Goal: Task Accomplishment & Management: Manage account settings

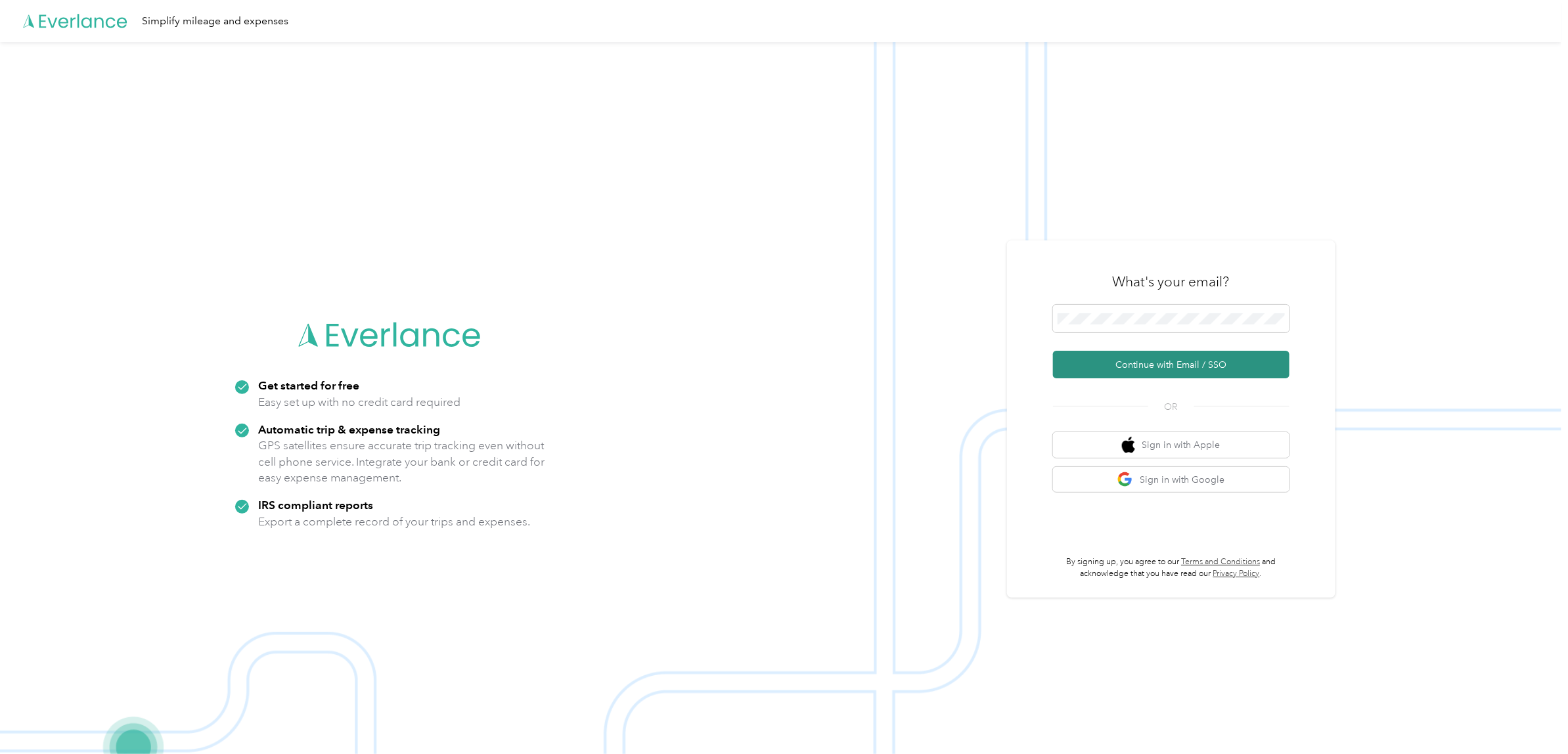
click at [1187, 362] on button "Continue with Email / SSO" at bounding box center [1171, 365] width 236 height 28
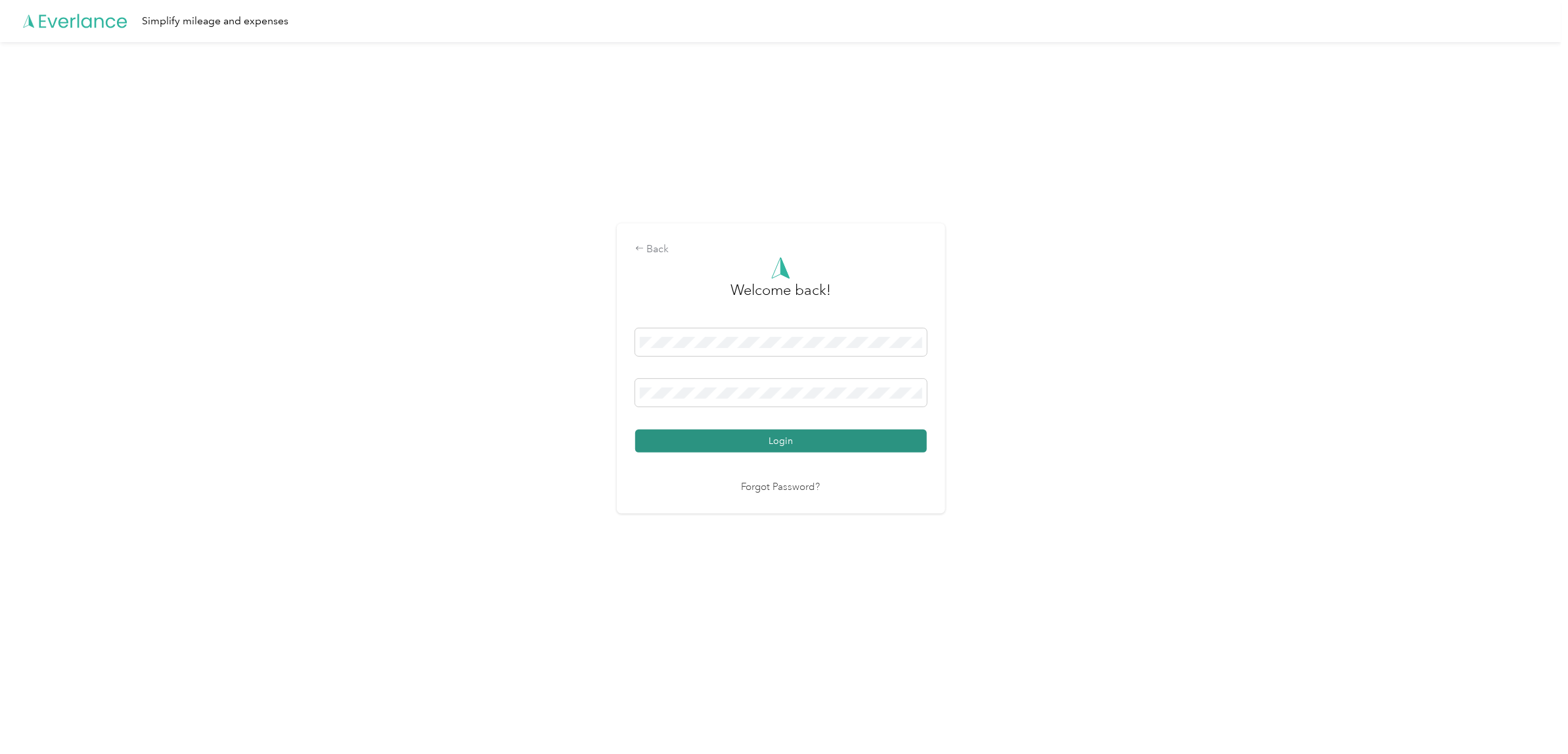
click at [711, 443] on button "Login" at bounding box center [781, 441] width 292 height 23
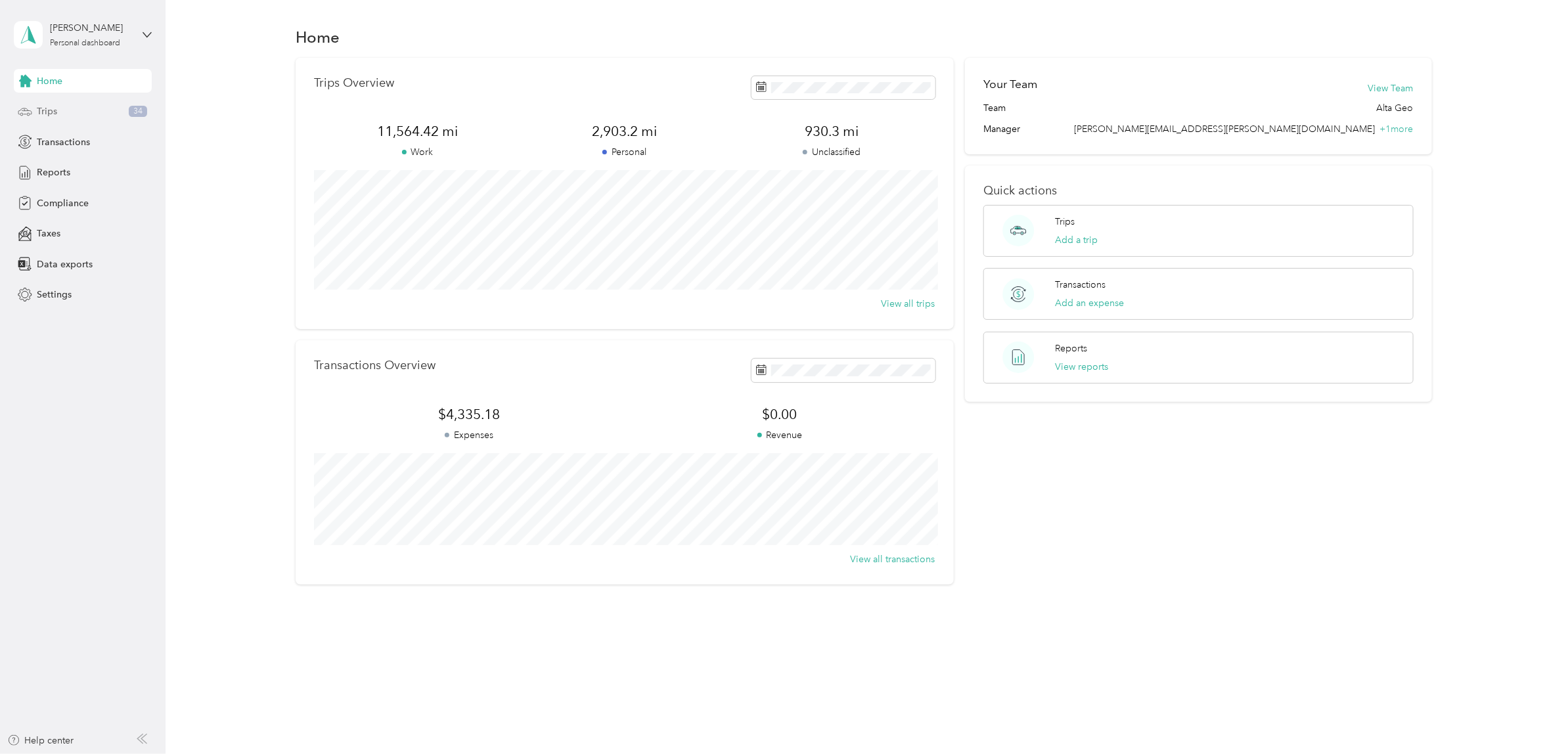
click at [50, 111] on span "Trips" at bounding box center [47, 111] width 20 height 14
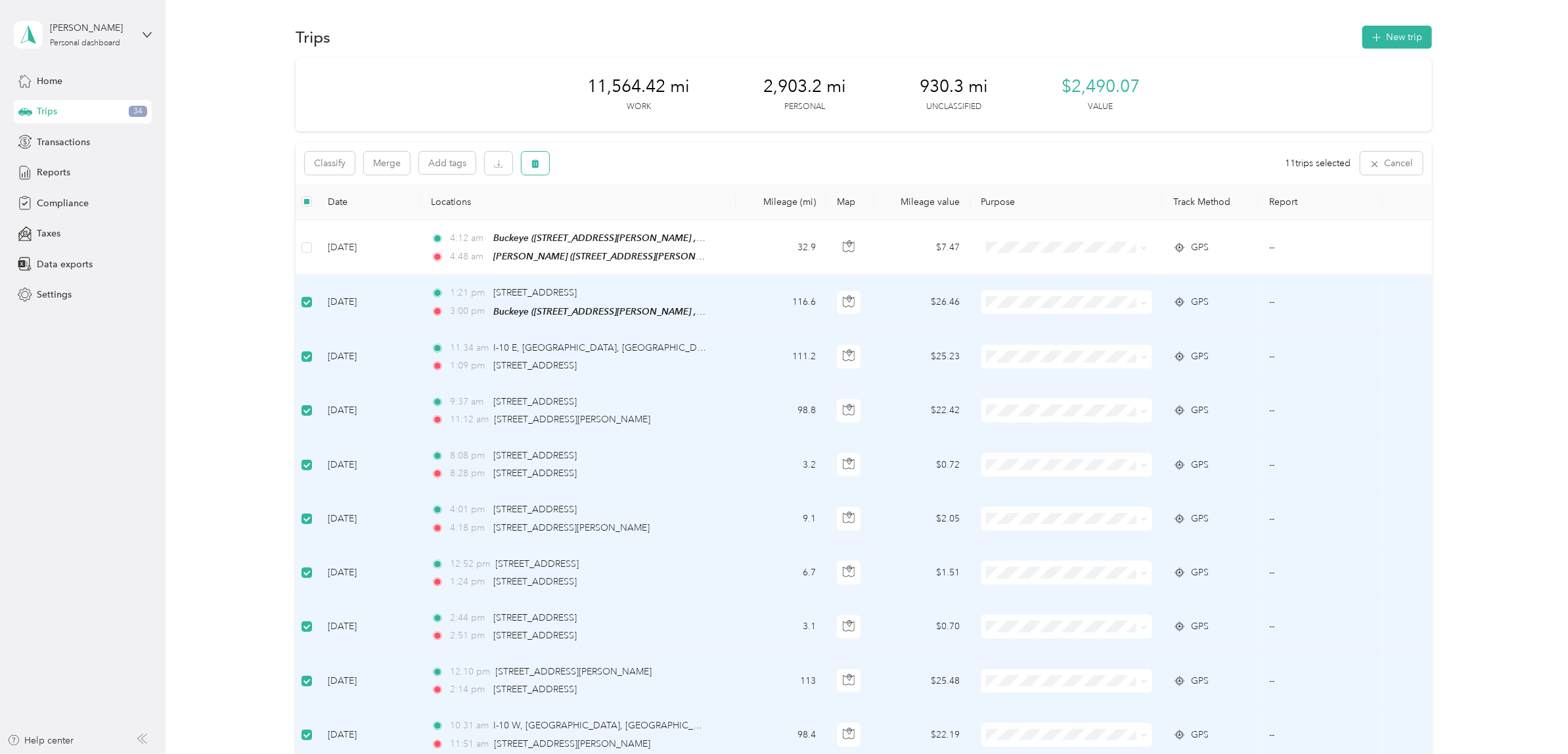
click at [532, 168] on icon "button" at bounding box center [535, 164] width 8 height 9
click at [632, 214] on button "Yes" at bounding box center [635, 218] width 26 height 21
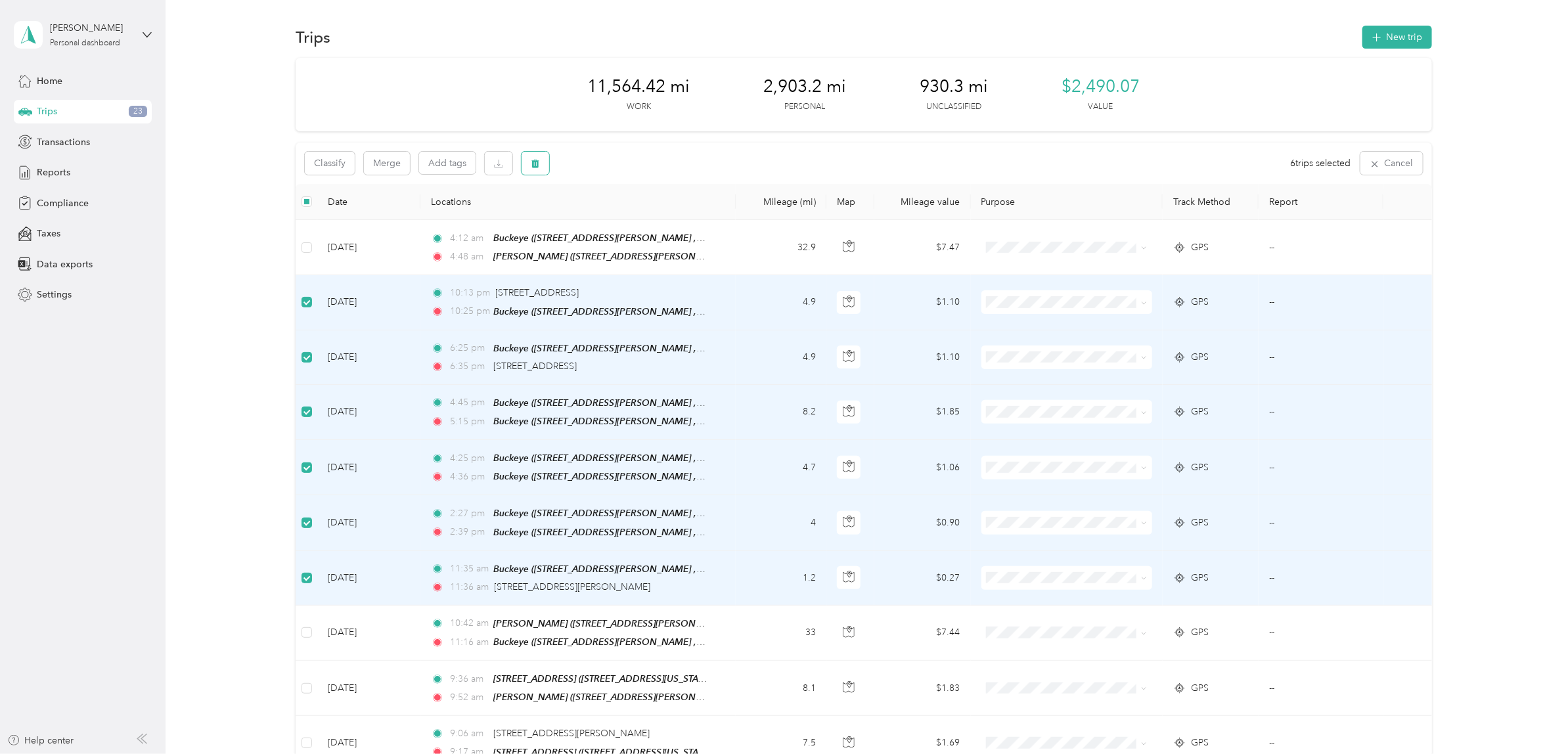
click at [536, 166] on icon "button" at bounding box center [535, 164] width 8 height 9
click at [626, 216] on button "Yes" at bounding box center [632, 218] width 26 height 21
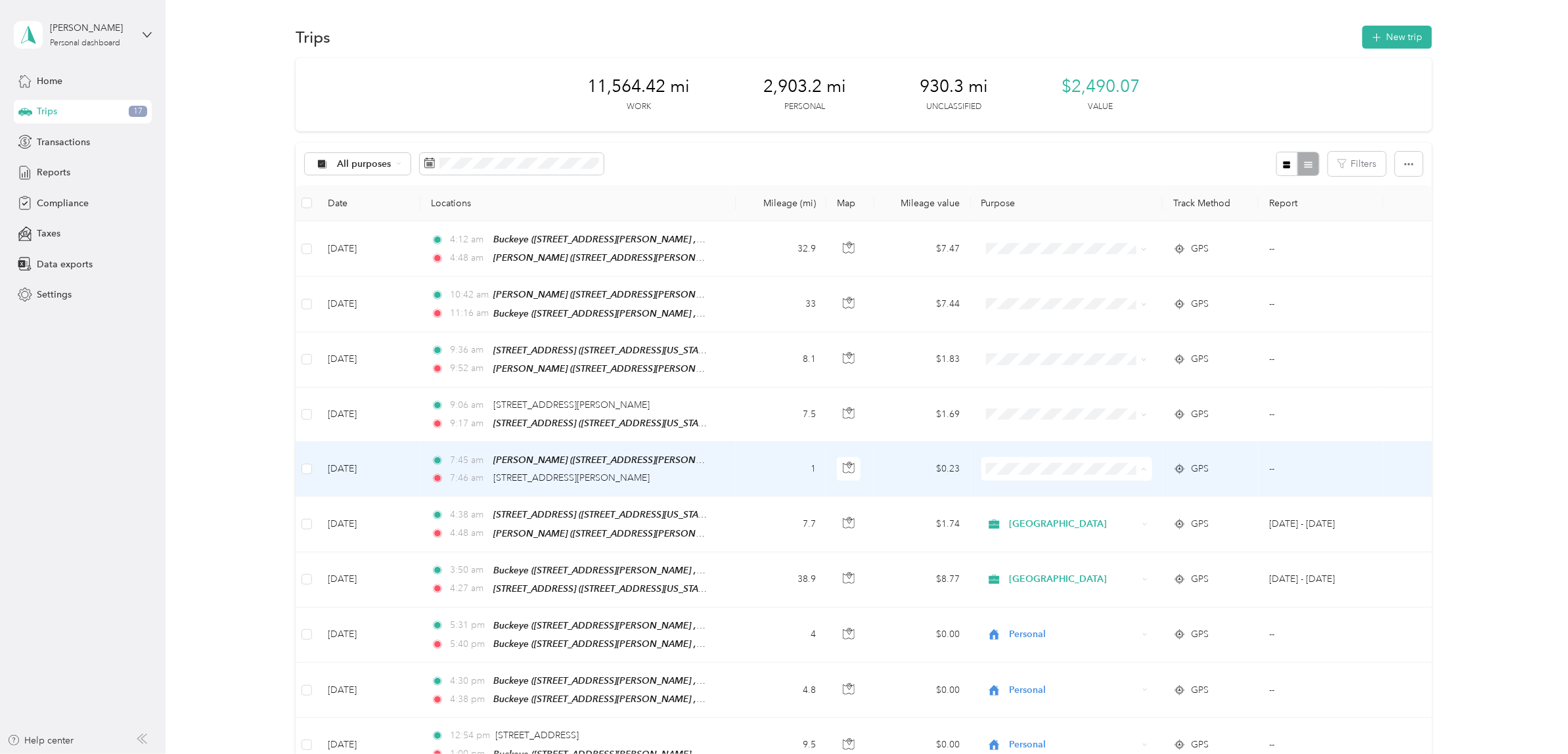
click at [1012, 486] on span "[GEOGRAPHIC_DATA]" at bounding box center [1075, 489] width 129 height 14
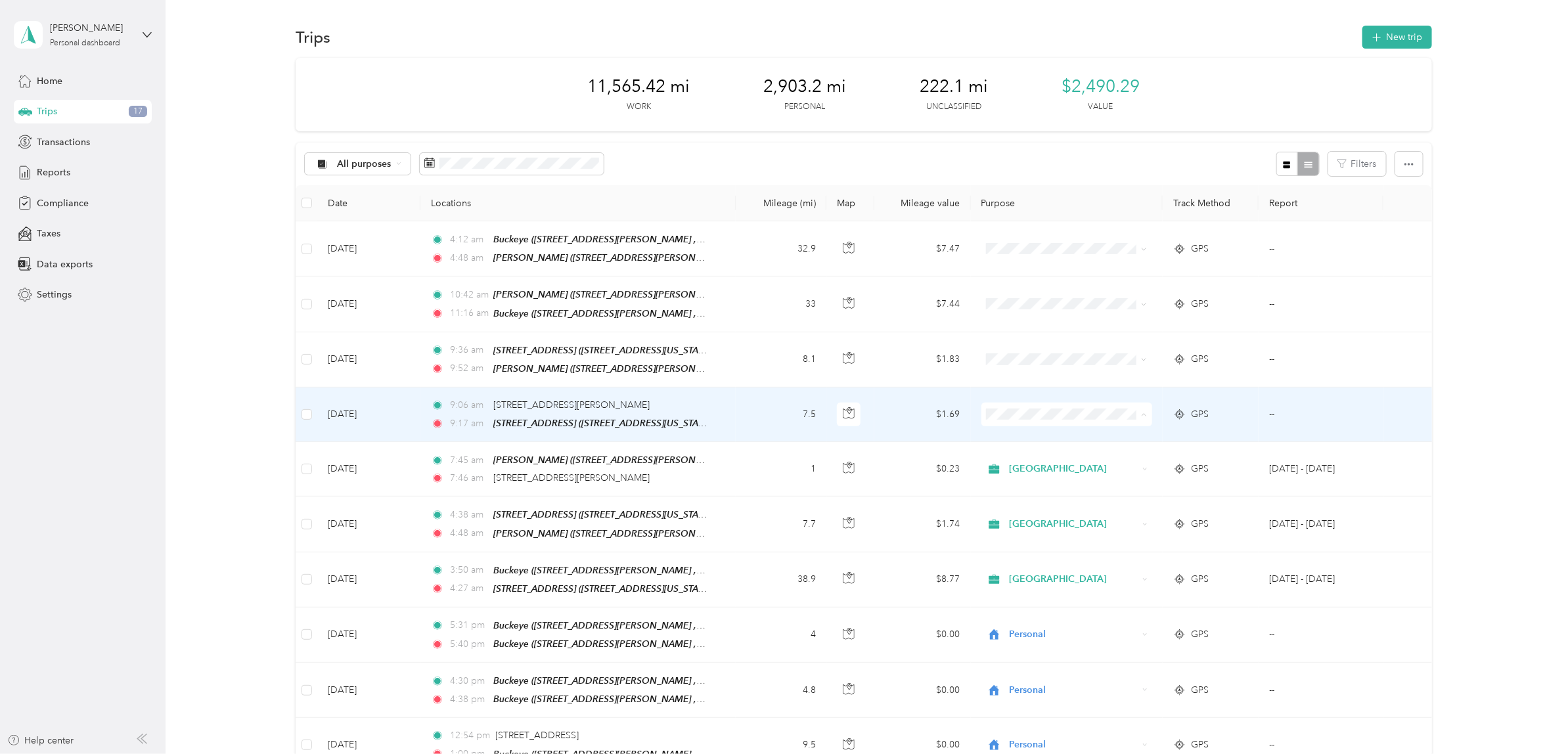
click at [1012, 431] on span "[GEOGRAPHIC_DATA]" at bounding box center [1075, 435] width 129 height 14
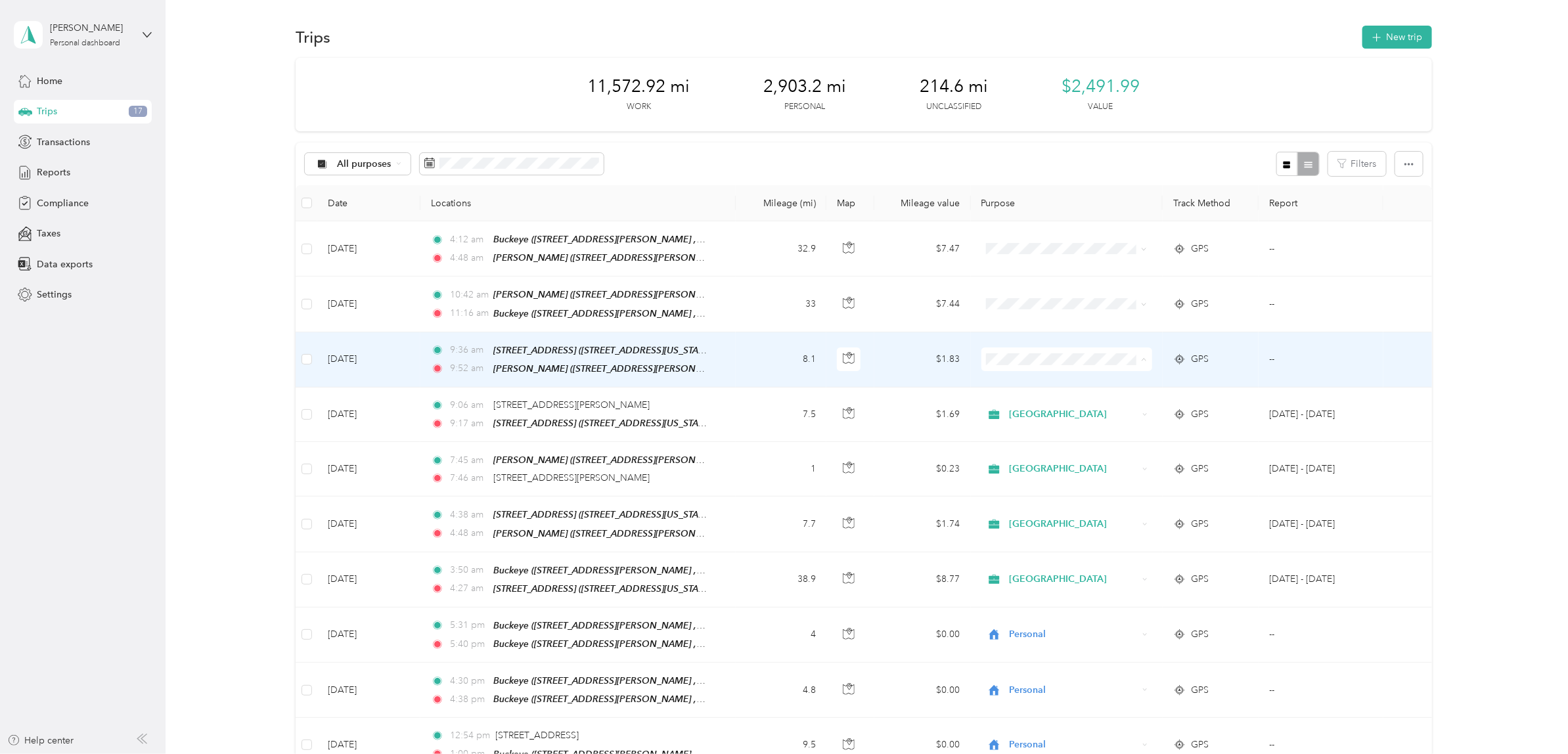
click at [1031, 385] on li "[GEOGRAPHIC_DATA]" at bounding box center [1063, 381] width 170 height 23
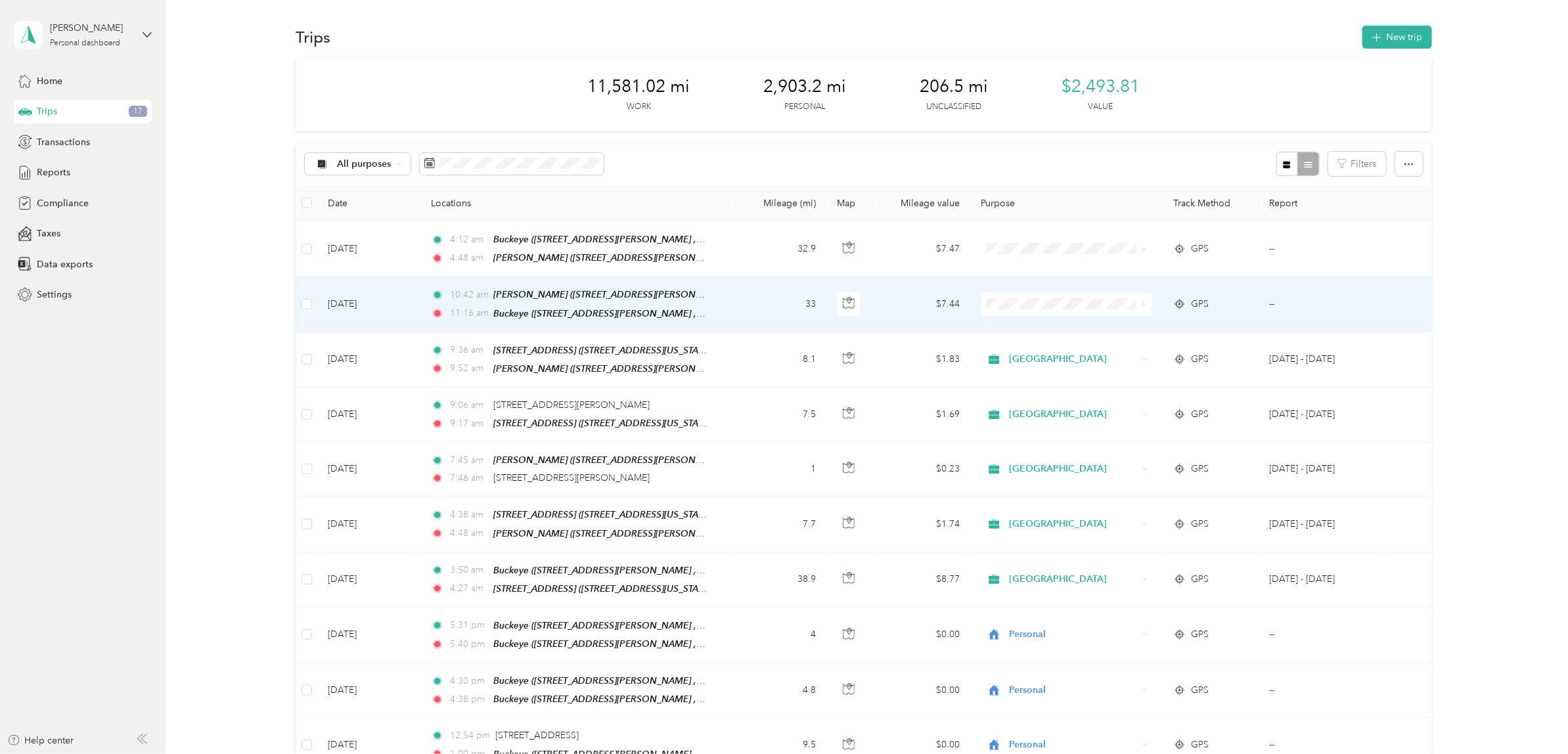
click at [1022, 327] on span "[GEOGRAPHIC_DATA]" at bounding box center [1075, 327] width 129 height 14
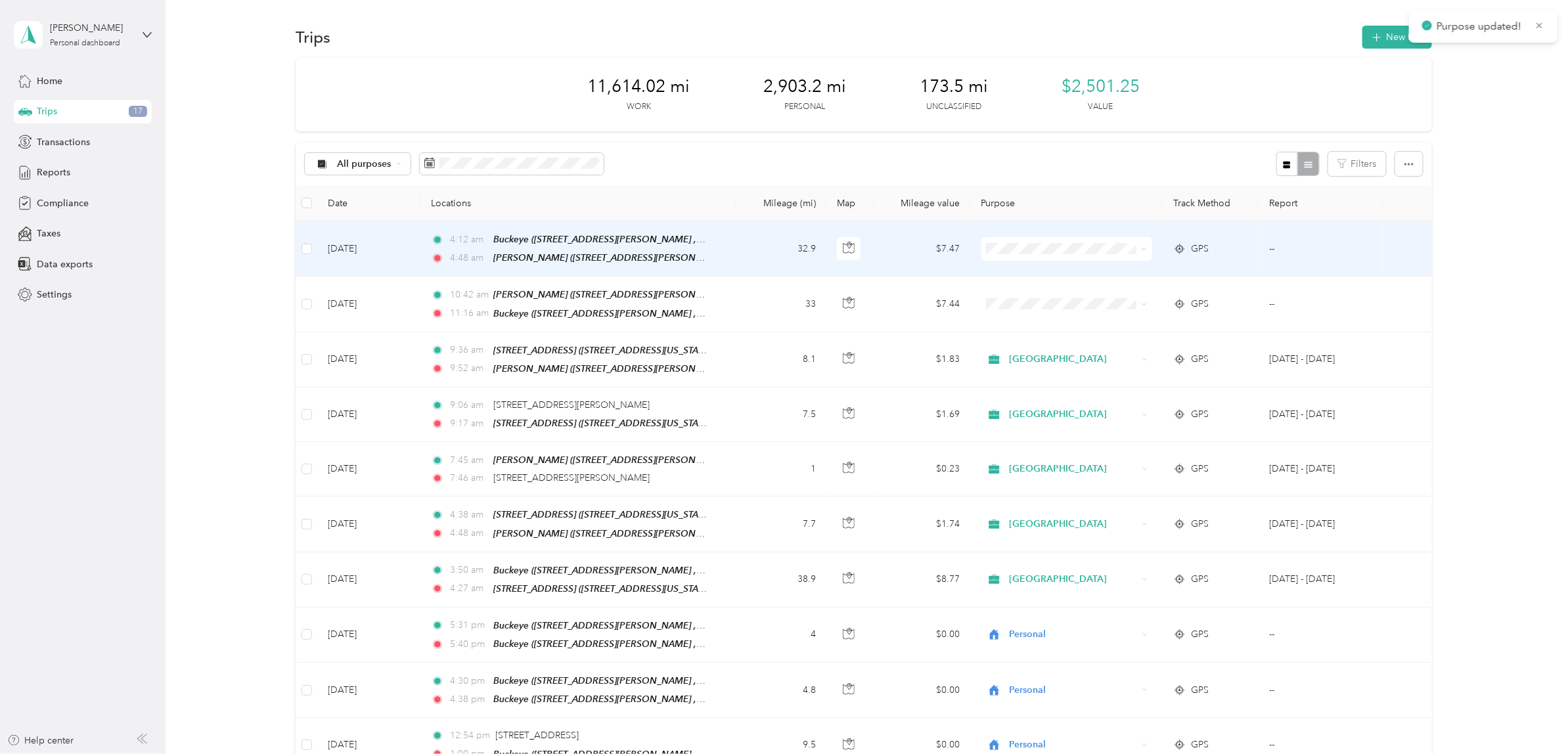
click at [1017, 272] on span "[GEOGRAPHIC_DATA]" at bounding box center [1075, 272] width 129 height 14
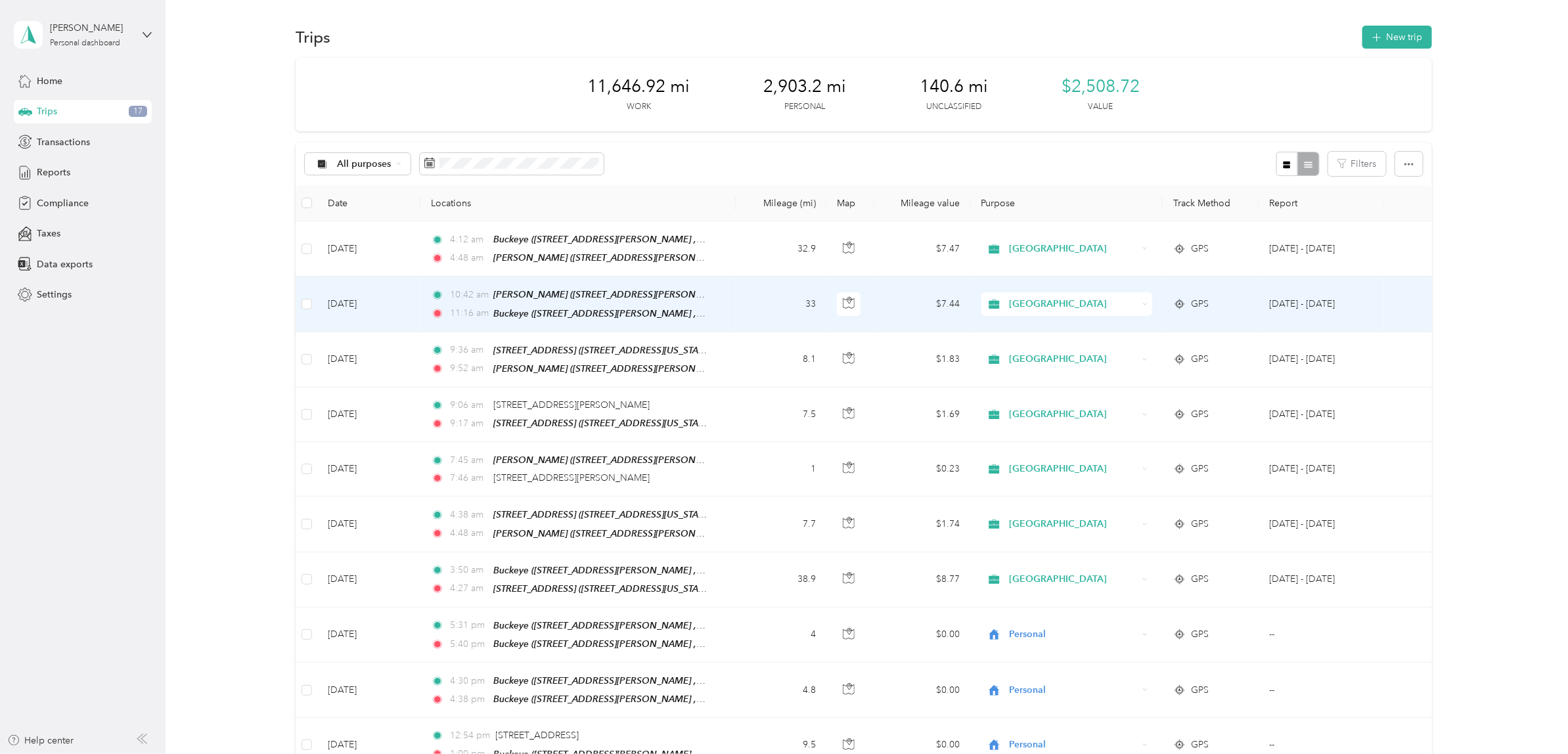
click at [887, 299] on td "$7.44" at bounding box center [922, 304] width 96 height 55
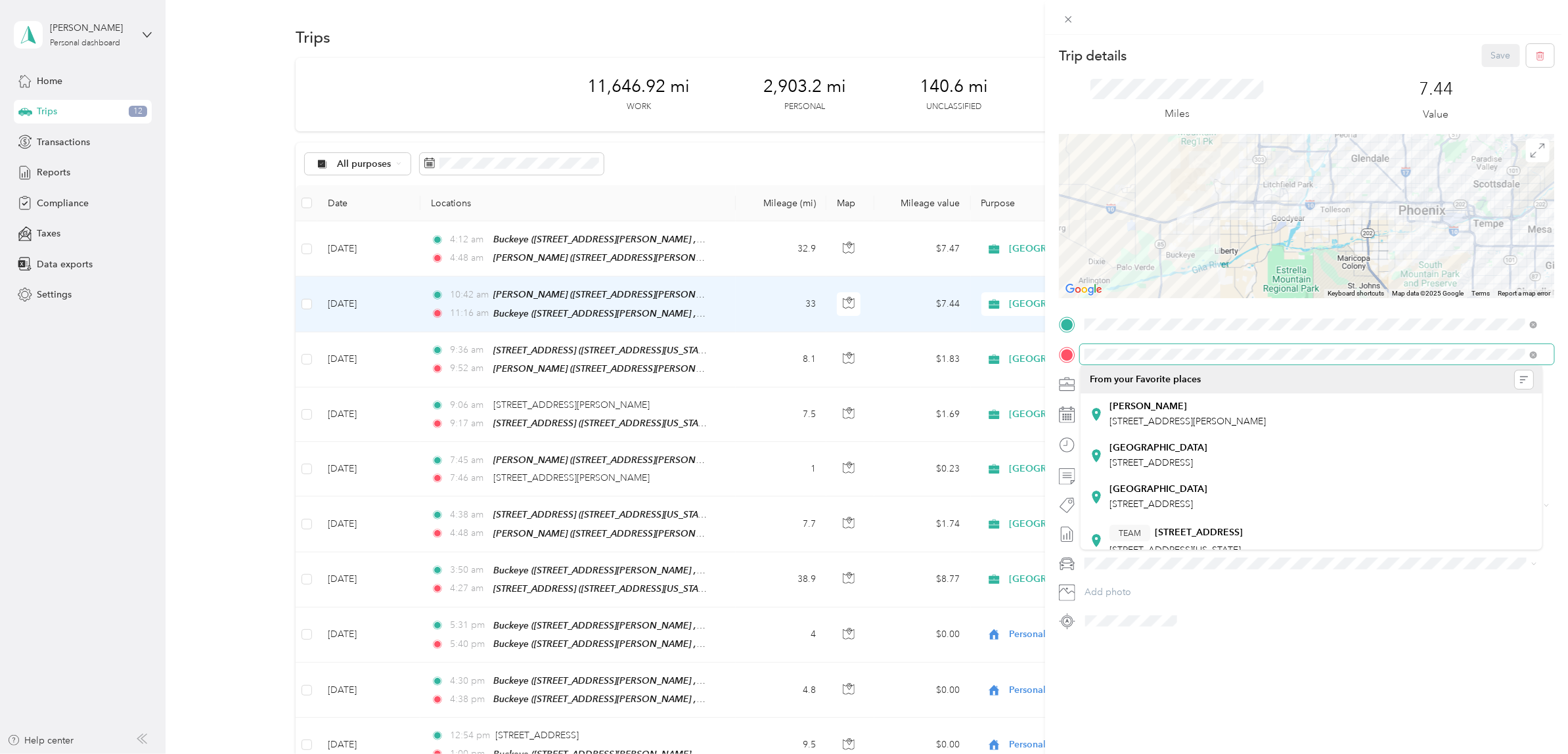
click at [1059, 361] on div at bounding box center [1307, 355] width 496 height 21
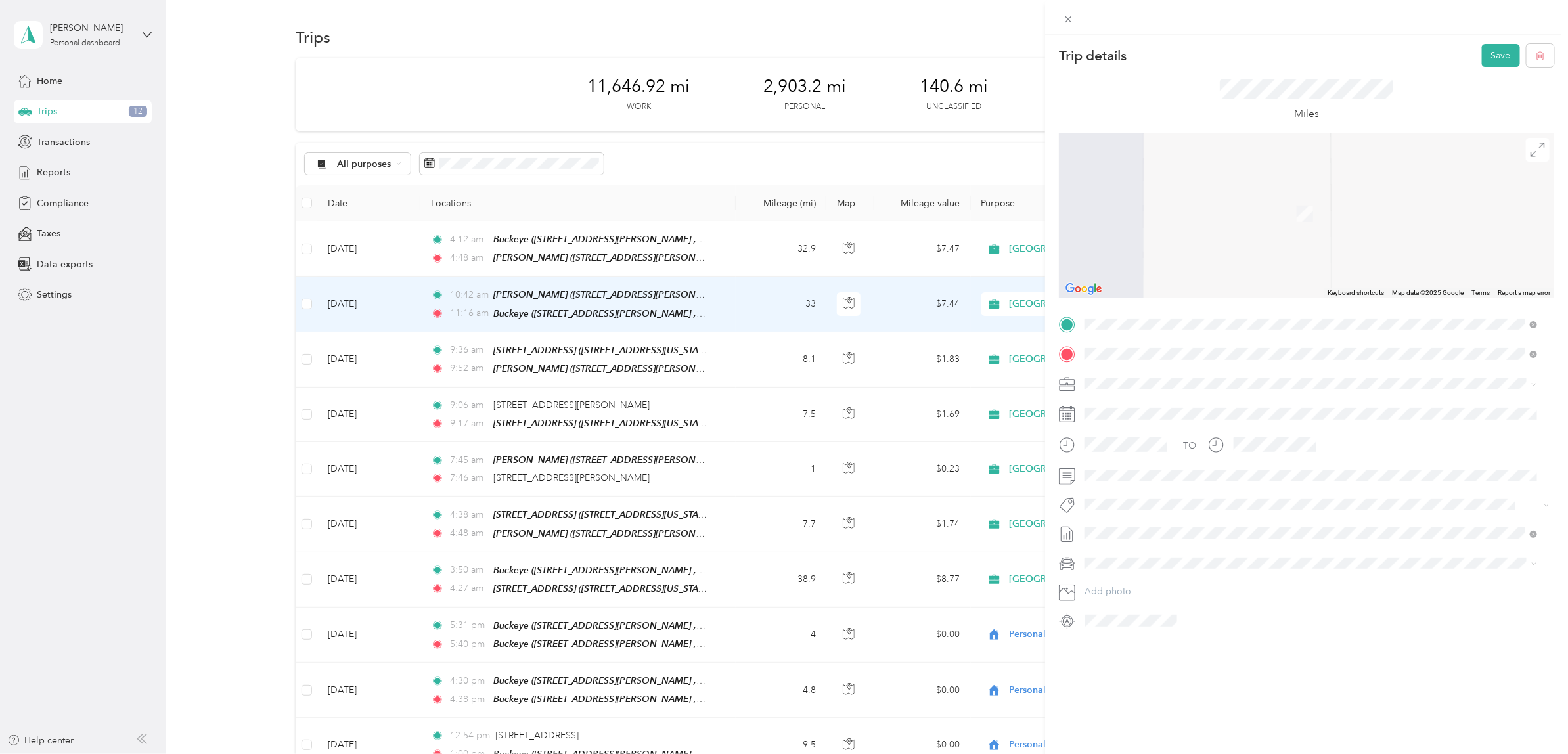
click at [1196, 402] on span "[STREET_ADDRESS][PERSON_NAME][US_STATE]" at bounding box center [1212, 401] width 205 height 12
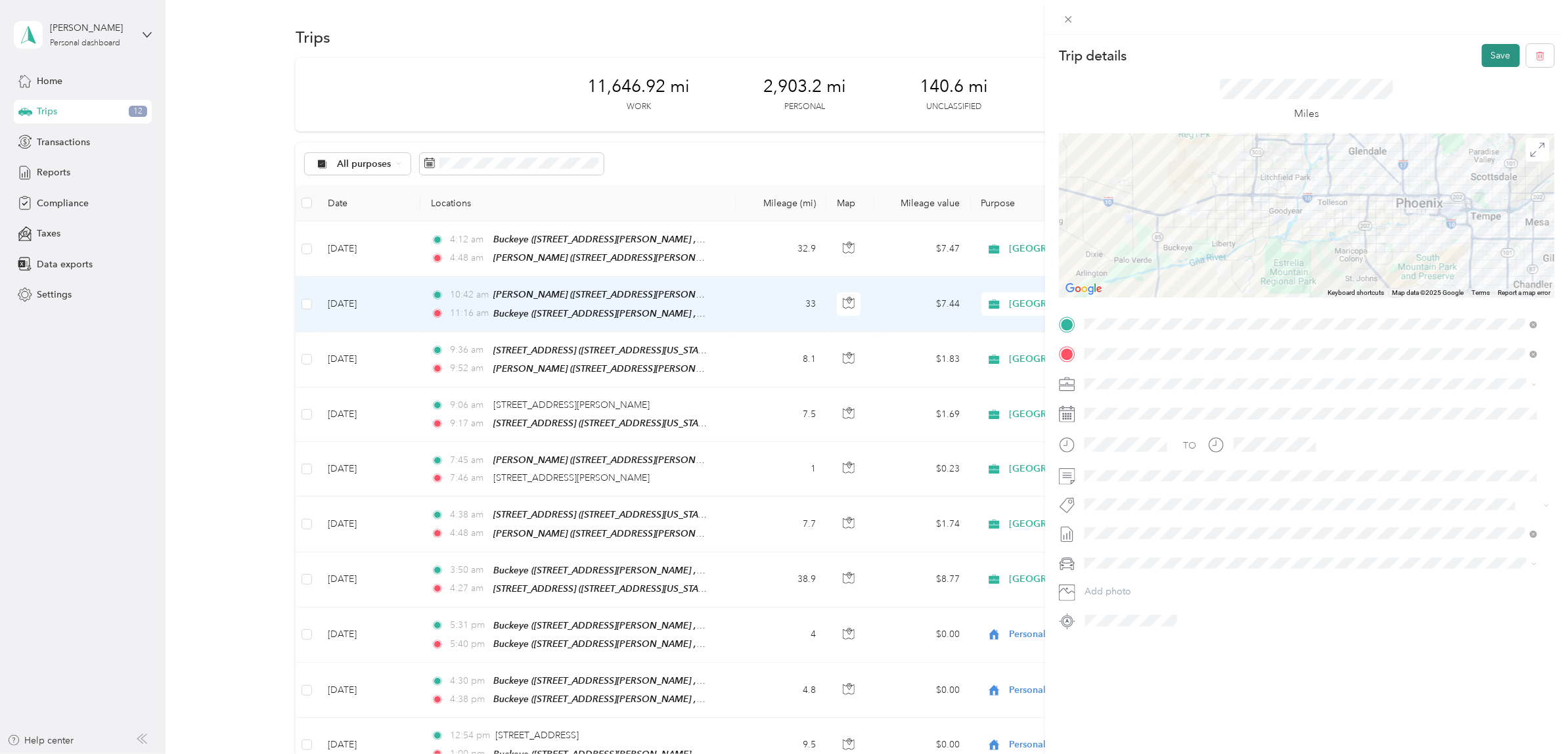
click at [1482, 53] on button "Save" at bounding box center [1501, 55] width 38 height 23
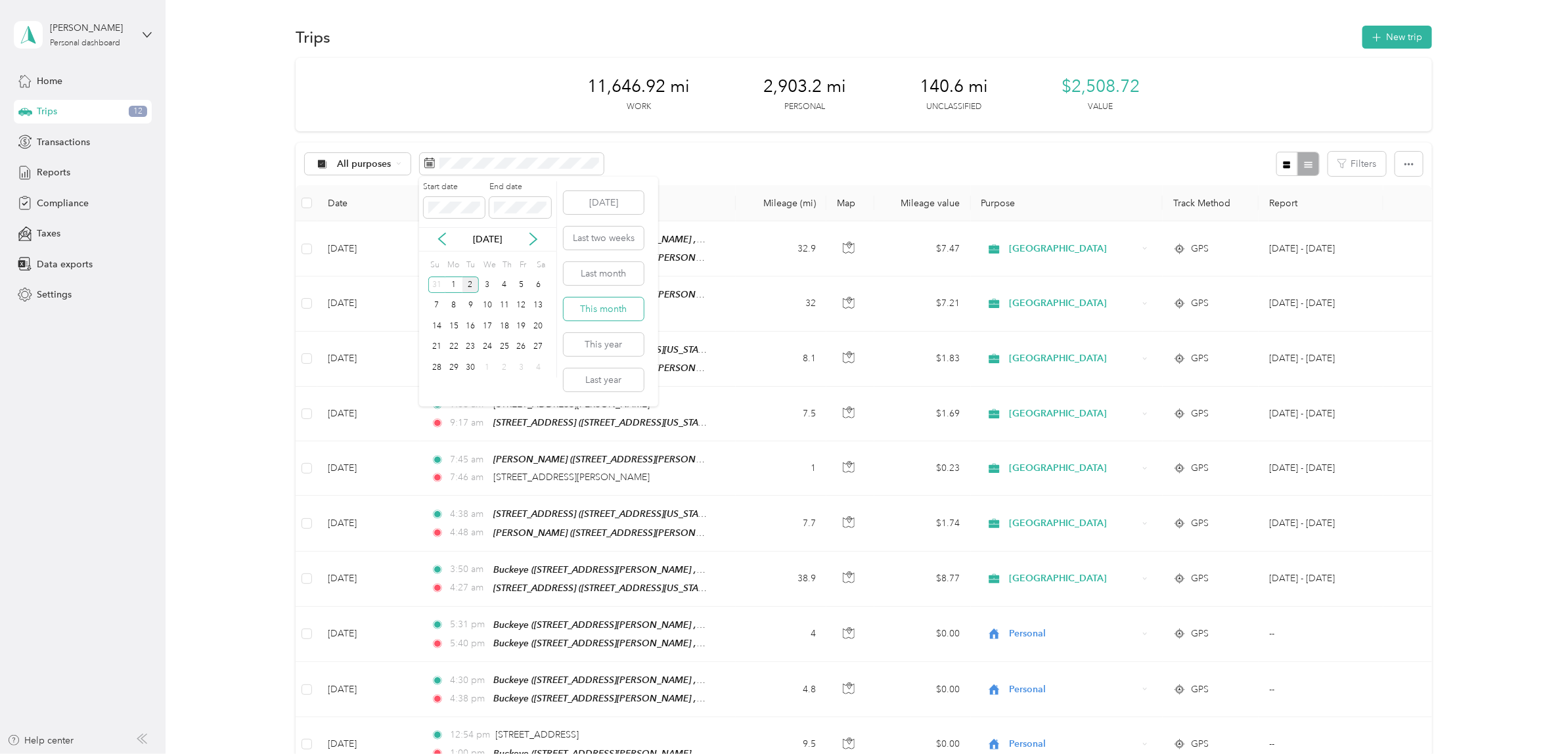
click at [589, 305] on button "This month" at bounding box center [603, 309] width 80 height 23
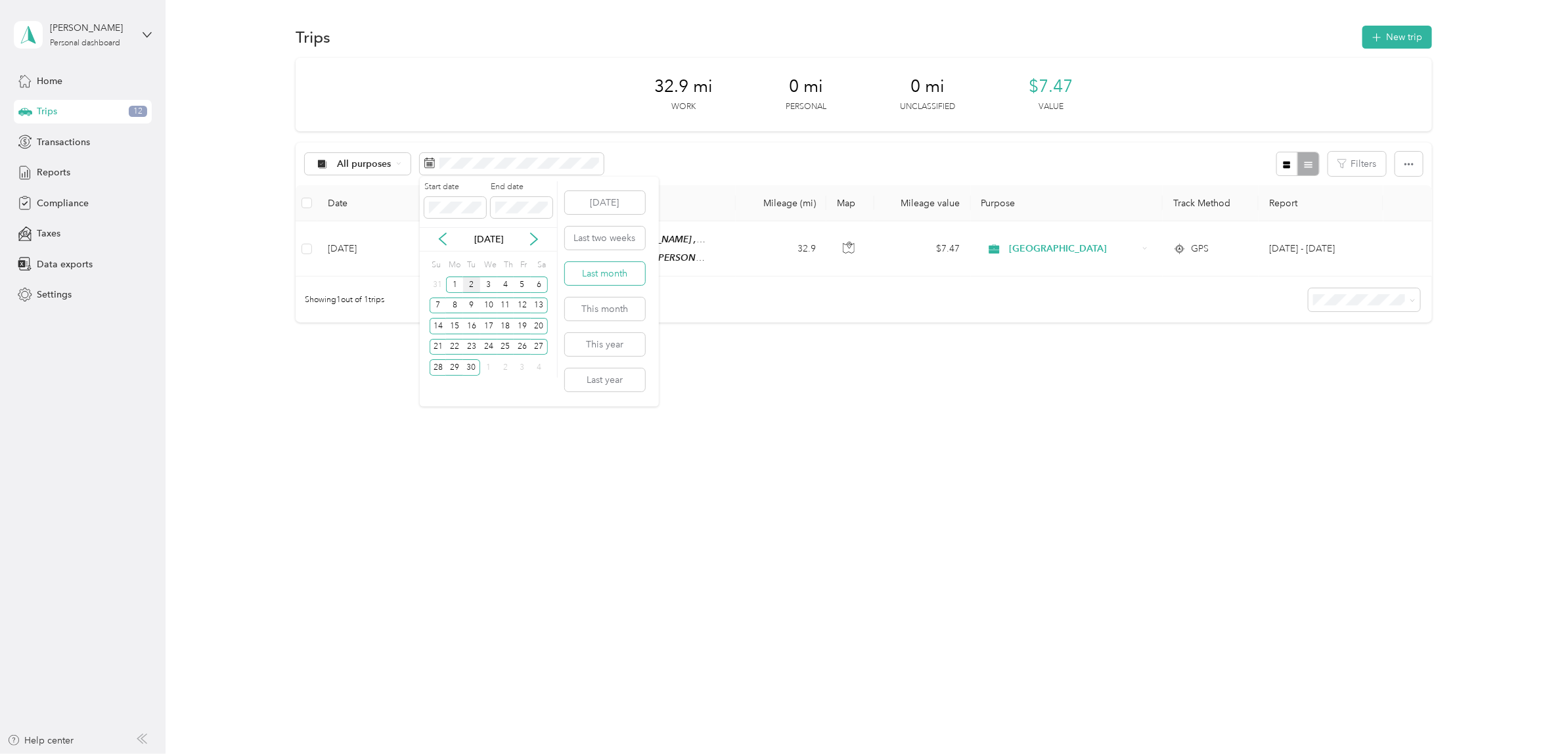
click at [613, 268] on button "Last month" at bounding box center [604, 273] width 80 height 23
